Goal: Information Seeking & Learning: Learn about a topic

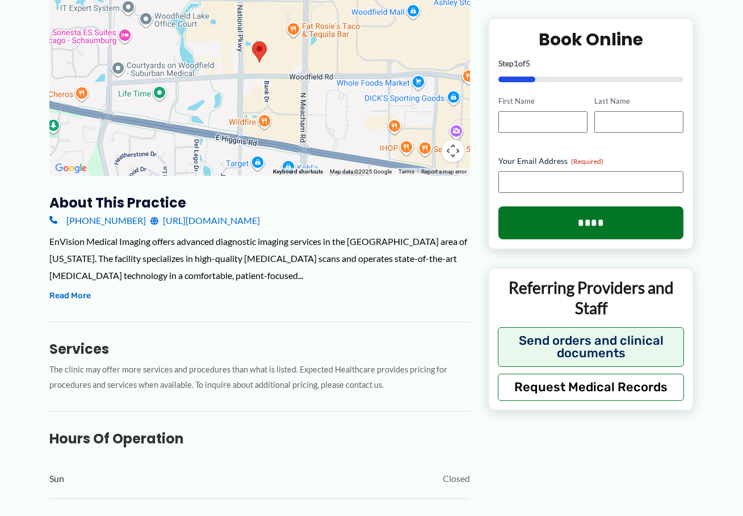
scroll to position [227, 0]
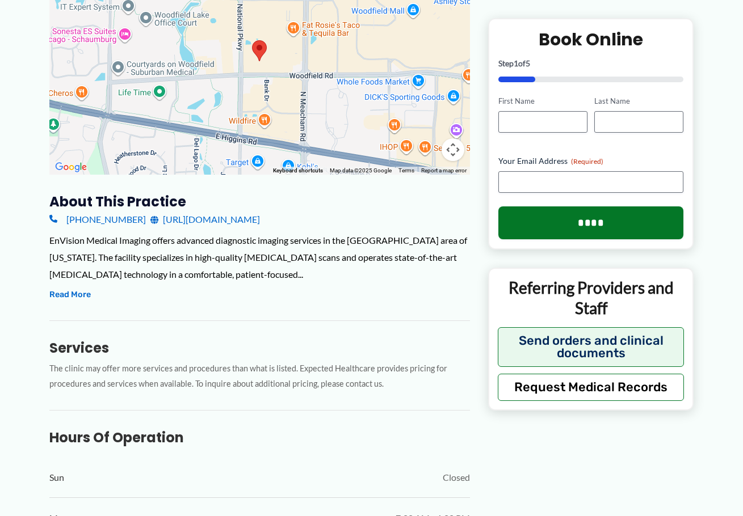
click at [137, 263] on div "EnVision Medical Imaging offers advanced diagnostic imaging services in the [GE…" at bounding box center [259, 257] width 420 height 50
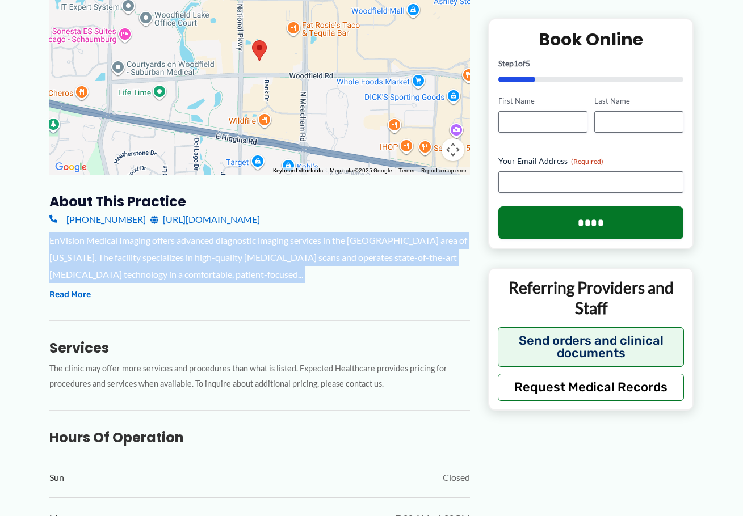
click at [137, 263] on div "EnVision Medical Imaging offers advanced diagnostic imaging services in the [GE…" at bounding box center [259, 257] width 420 height 50
click at [247, 262] on div "EnVision Medical Imaging offers advanced diagnostic imaging services in the [GE…" at bounding box center [259, 257] width 420 height 50
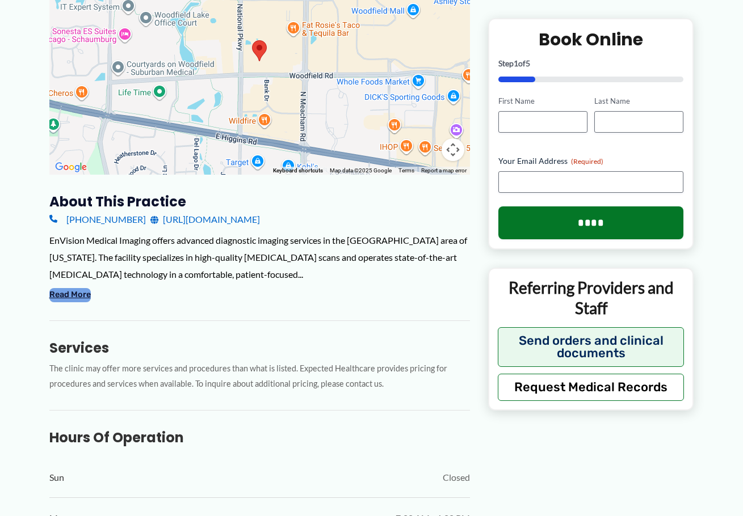
click at [77, 293] on button "Read More" at bounding box center [69, 295] width 41 height 14
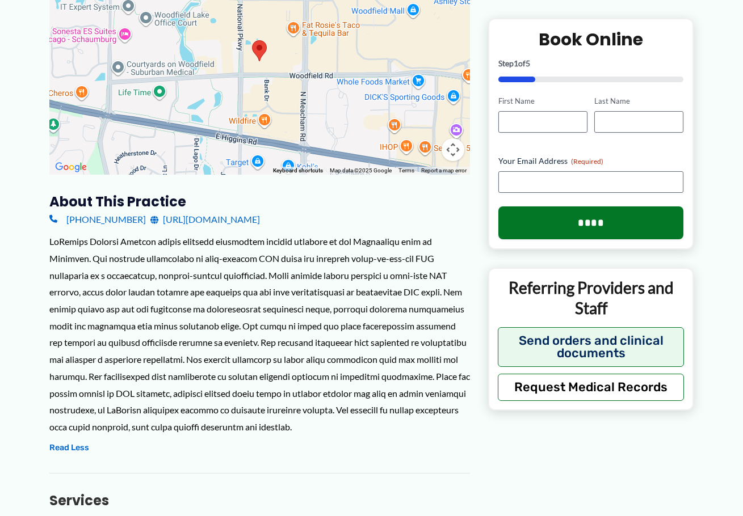
click at [338, 303] on div at bounding box center [259, 334] width 420 height 202
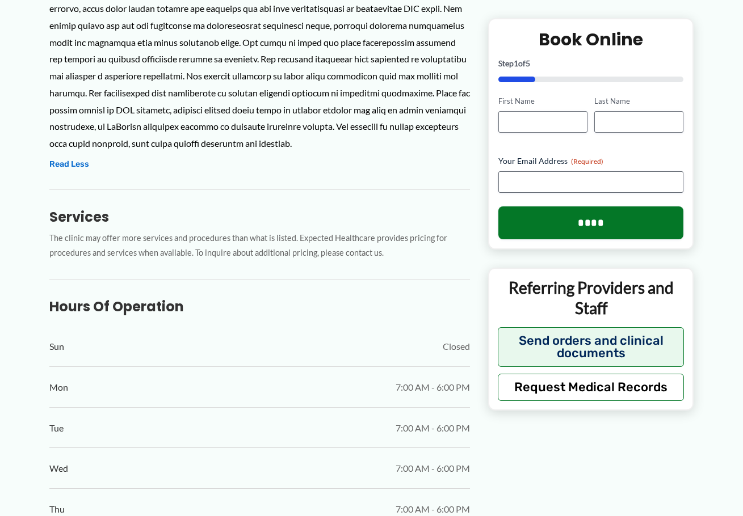
click at [340, 251] on p "The clinic may offer more services and procedures than what is listed. Expected…" at bounding box center [259, 246] width 420 height 31
click at [250, 247] on p "The clinic may offer more services and procedures than what is listed. Expected…" at bounding box center [259, 246] width 420 height 31
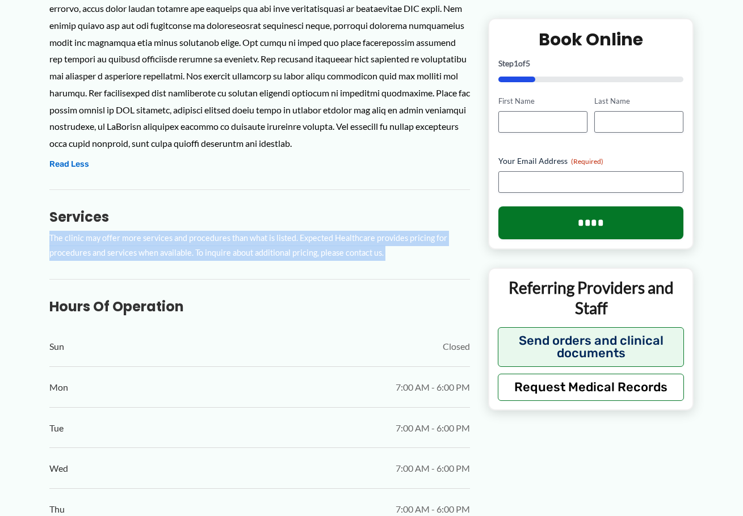
click at [250, 247] on p "The clinic may offer more services and procedures than what is listed. Expected…" at bounding box center [259, 246] width 420 height 31
click at [250, 251] on p "The clinic may offer more services and procedures than what is listed. Expected…" at bounding box center [259, 246] width 420 height 31
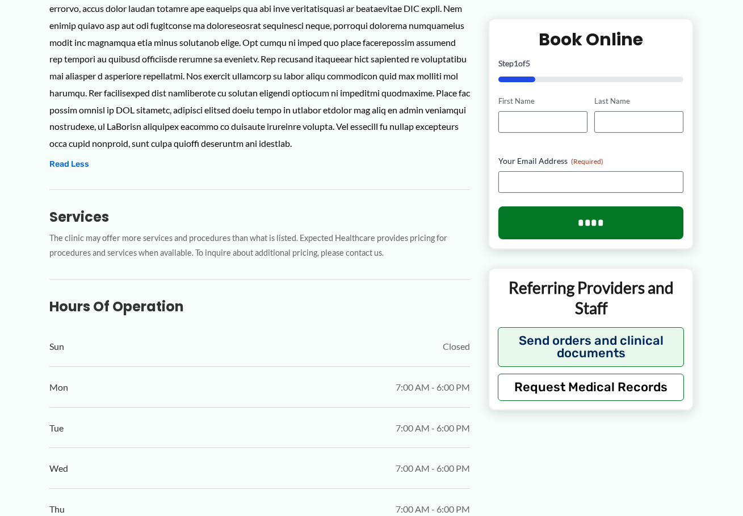
click at [251, 239] on p "The clinic may offer more services and procedures than what is listed. Expected…" at bounding box center [259, 246] width 420 height 31
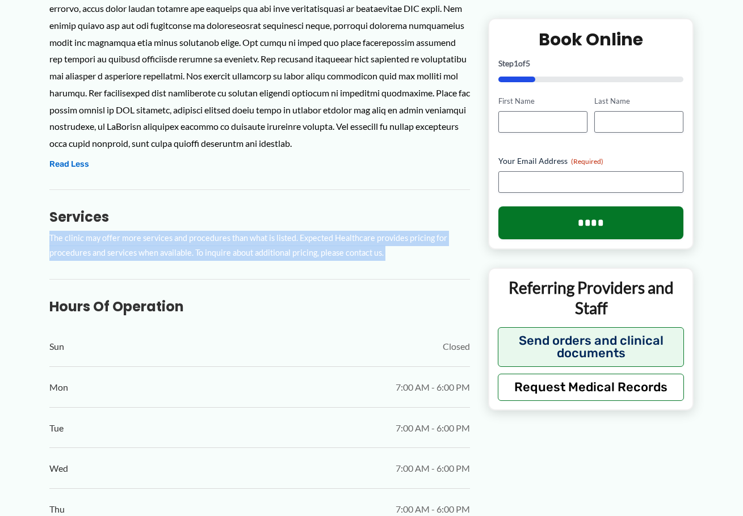
click at [251, 239] on p "The clinic may offer more services and procedures than what is listed. Expected…" at bounding box center [259, 246] width 420 height 31
click at [280, 238] on p "The clinic may offer more services and procedures than what is listed. Expected…" at bounding box center [259, 246] width 420 height 31
